Goal: Find contact information: Find contact information

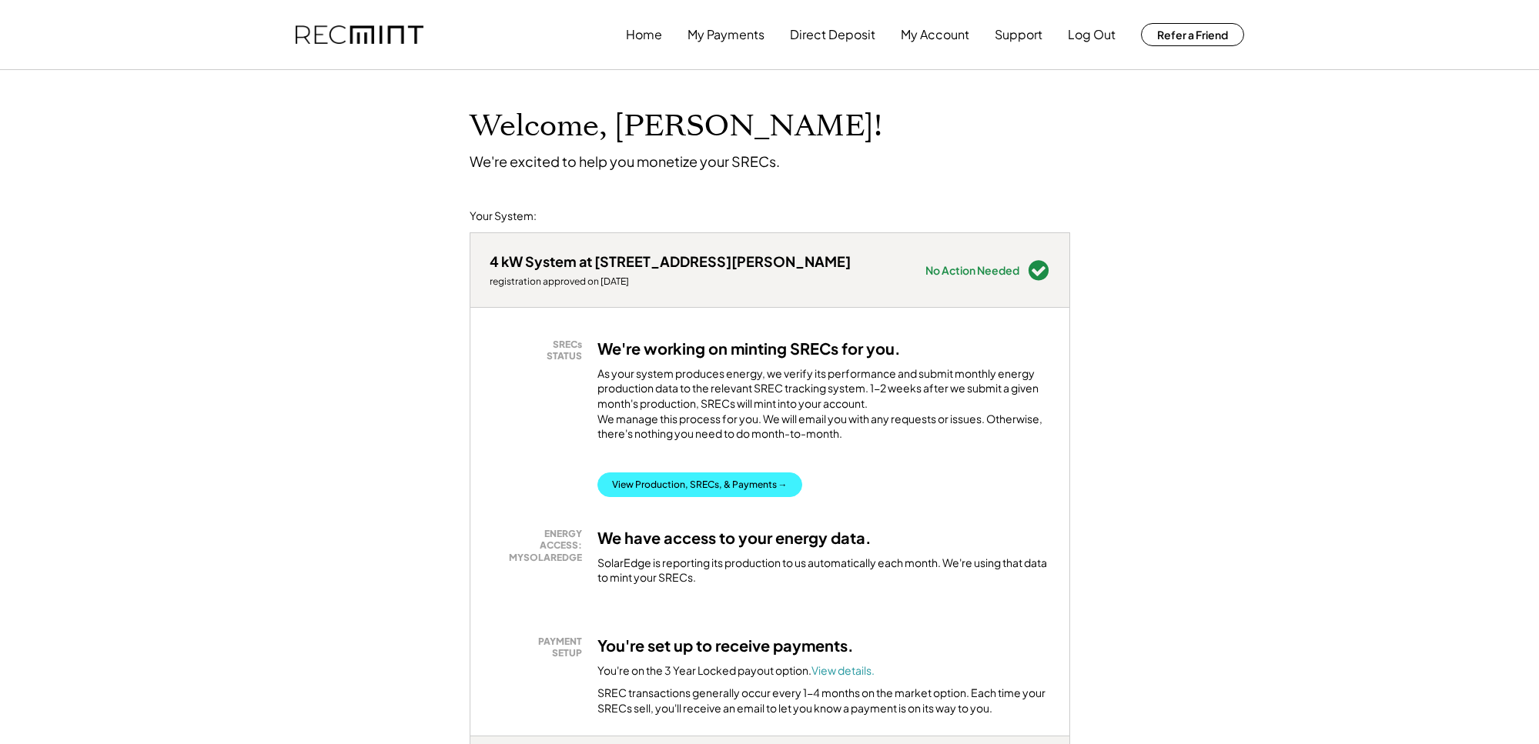
click at [695, 497] on button "View Production, SRECs, & Payments →" at bounding box center [699, 485] width 205 height 25
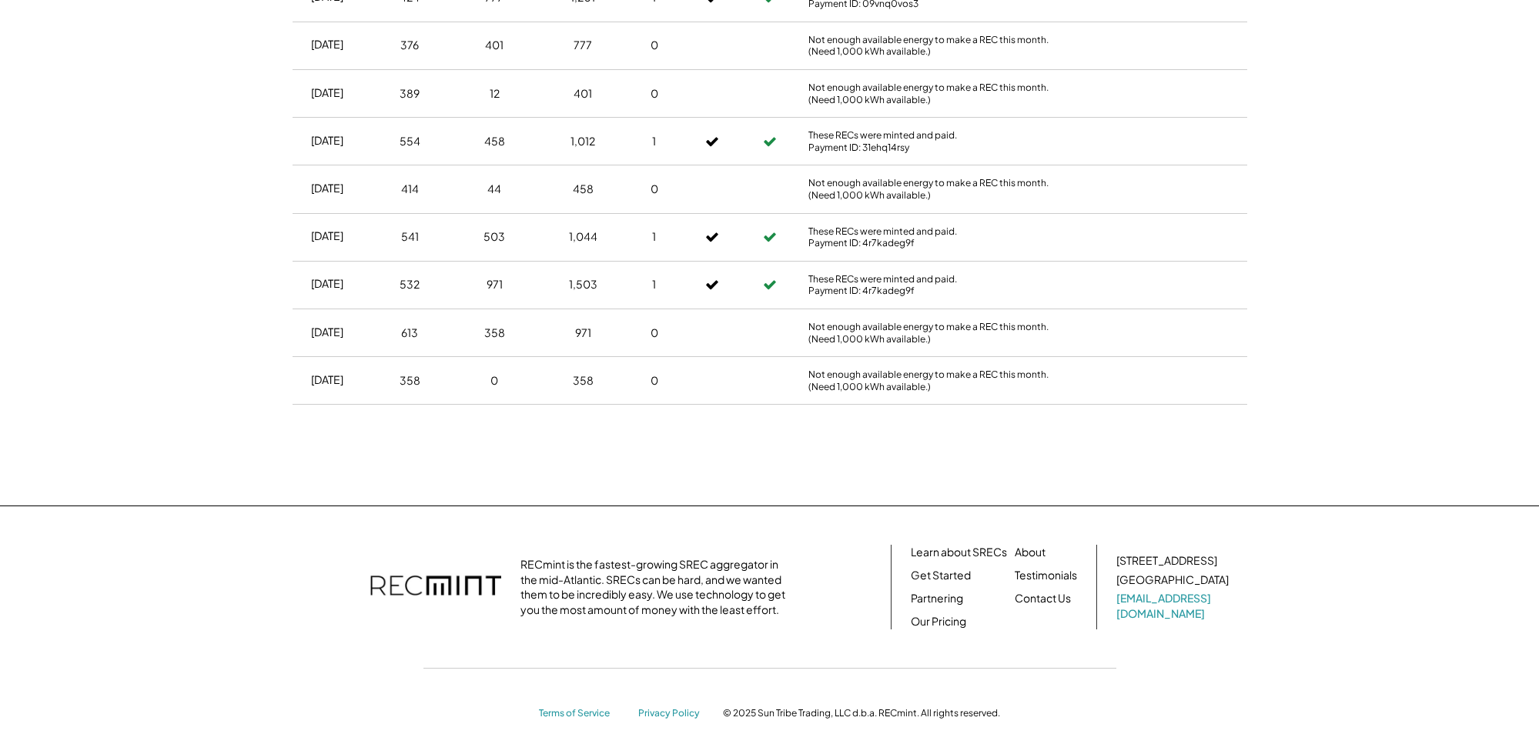
scroll to position [877, 0]
click at [1044, 592] on link "Contact Us" at bounding box center [1043, 599] width 56 height 15
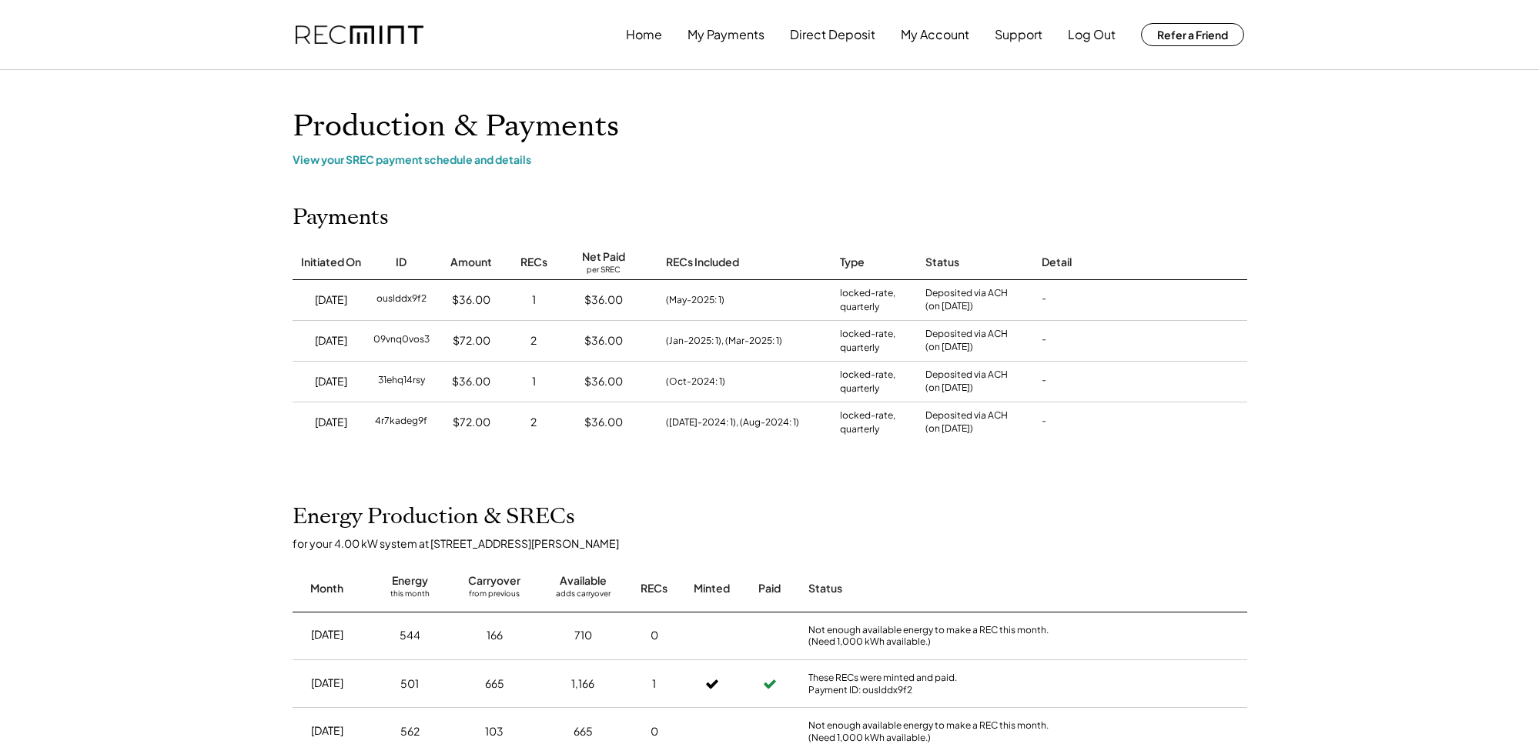
scroll to position [0, 0]
click at [1089, 35] on button "Log Out" at bounding box center [1092, 34] width 48 height 31
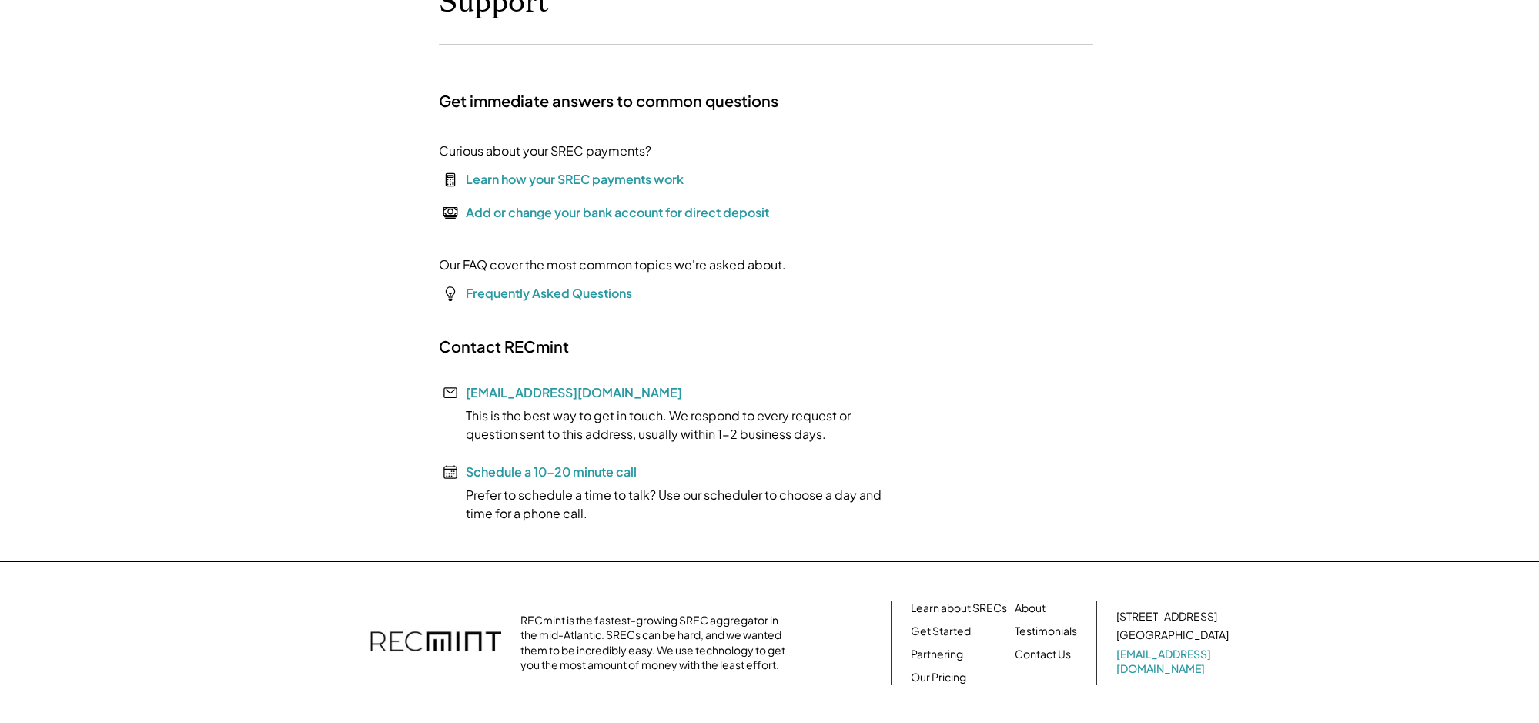
scroll to position [123, 0]
click at [545, 393] on link "[EMAIL_ADDRESS][DOMAIN_NAME]" at bounding box center [574, 393] width 216 height 16
